Goal: Transaction & Acquisition: Book appointment/travel/reservation

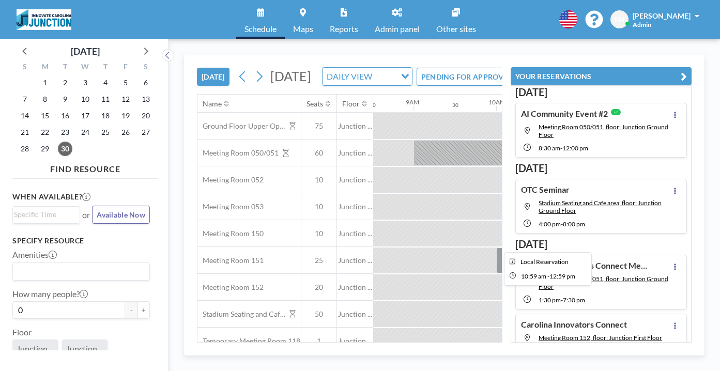
scroll to position [0, 705]
click at [618, 194] on div at bounding box center [638, 207] width 41 height 26
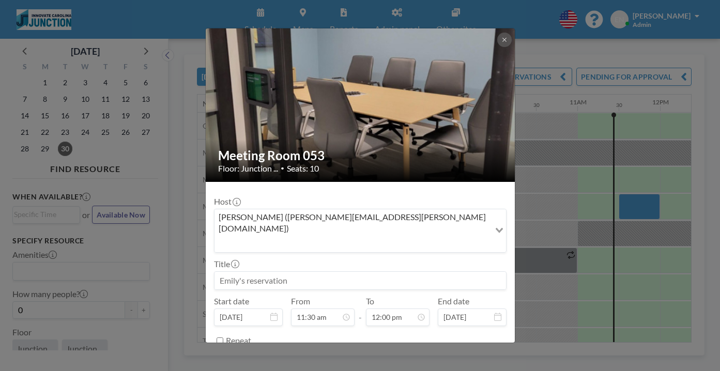
click at [311, 272] on input at bounding box center [359, 281] width 291 height 18
type input "J"
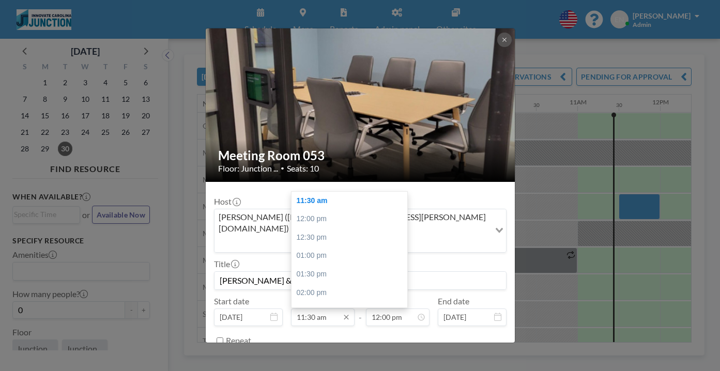
scroll to position [23, 0]
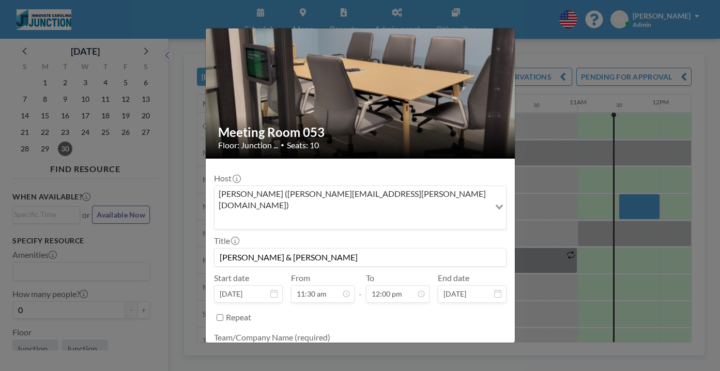
type input "[PERSON_NAME] & [PERSON_NAME]"
click at [291, 345] on textarea at bounding box center [360, 354] width 292 height 18
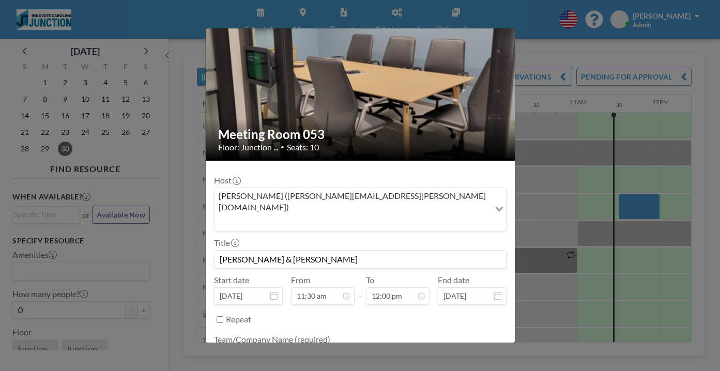
scroll to position [21, 0]
type textarea "Innovate Carolina"
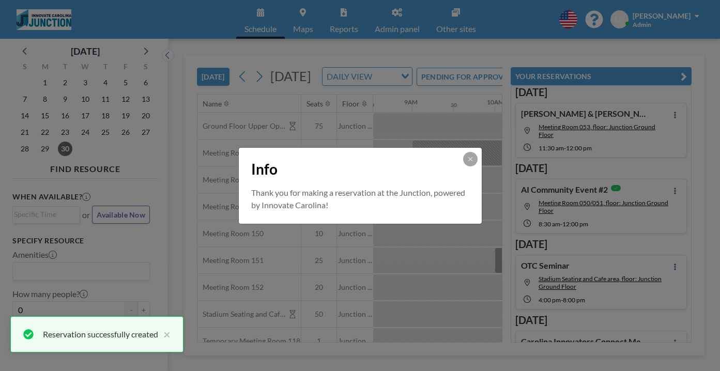
click at [448, 156] on div "Info" at bounding box center [360, 167] width 243 height 39
click at [467, 162] on icon at bounding box center [470, 159] width 6 height 6
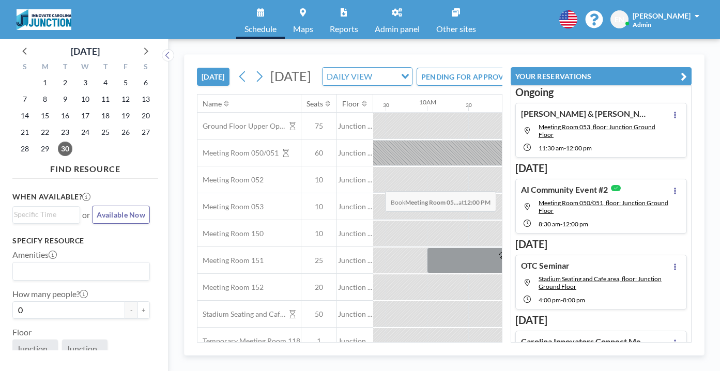
scroll to position [0, 786]
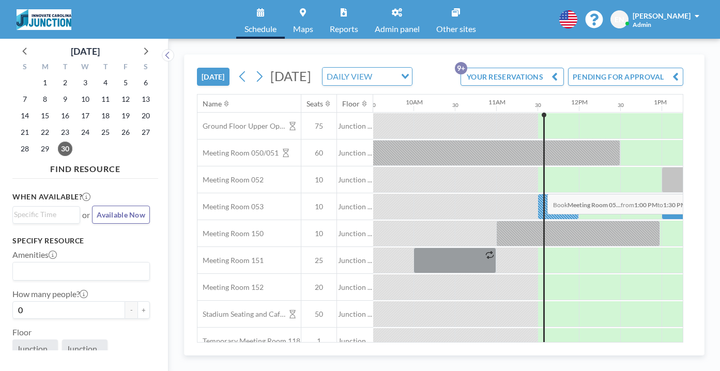
click at [661, 194] on div at bounding box center [681, 207] width 41 height 26
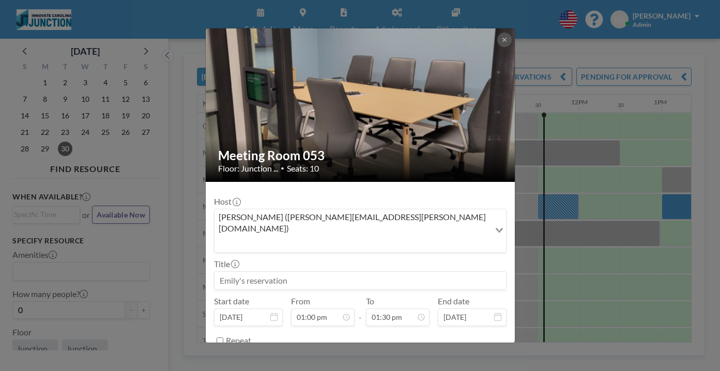
scroll to position [33, 0]
click at [261, 272] on input at bounding box center [359, 281] width 291 height 18
type input "E"
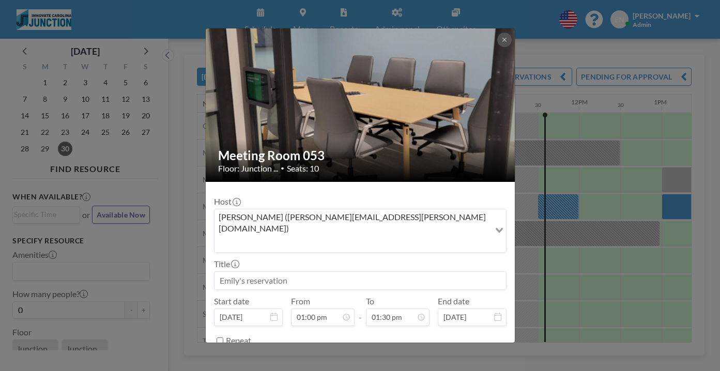
type input "W"
type input "Tech Walkthrough"
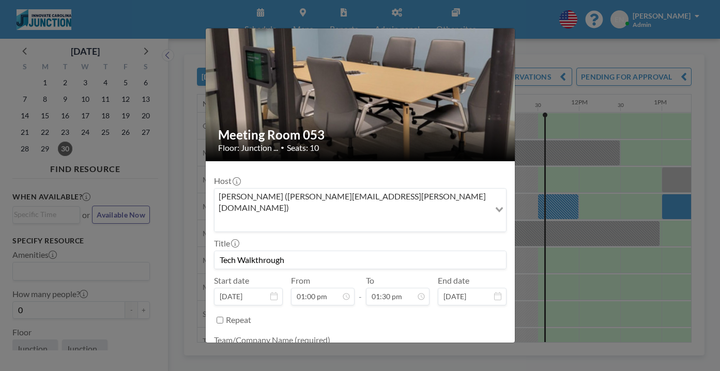
type textarea "Innovate Carolina"
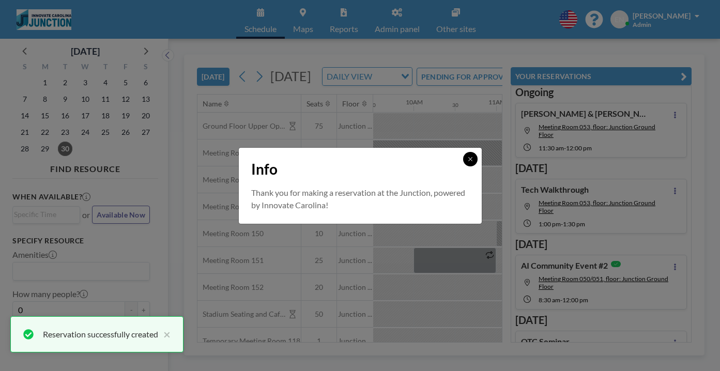
click at [463, 166] on button at bounding box center [470, 159] width 14 height 14
